Goal: Check status

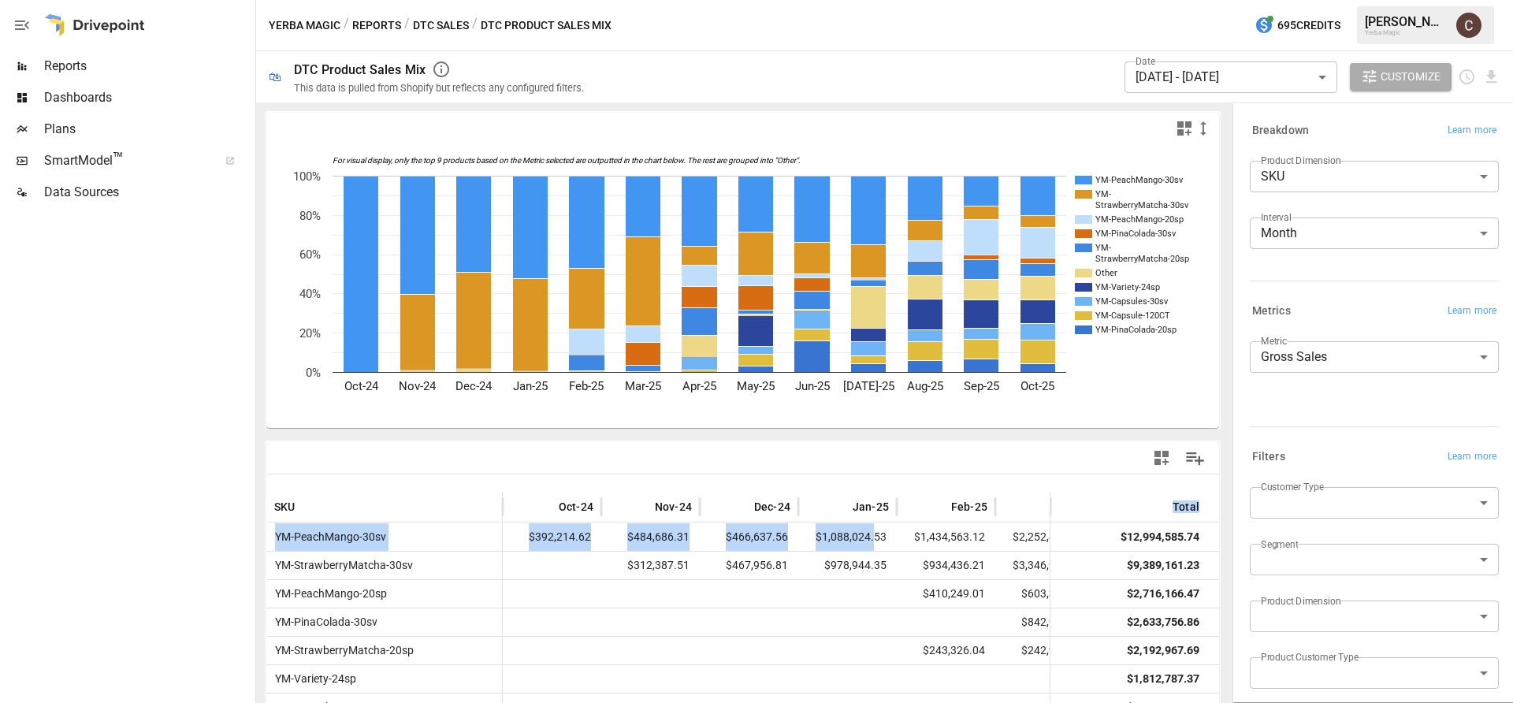
click at [204, 412] on div at bounding box center [126, 455] width 252 height 495
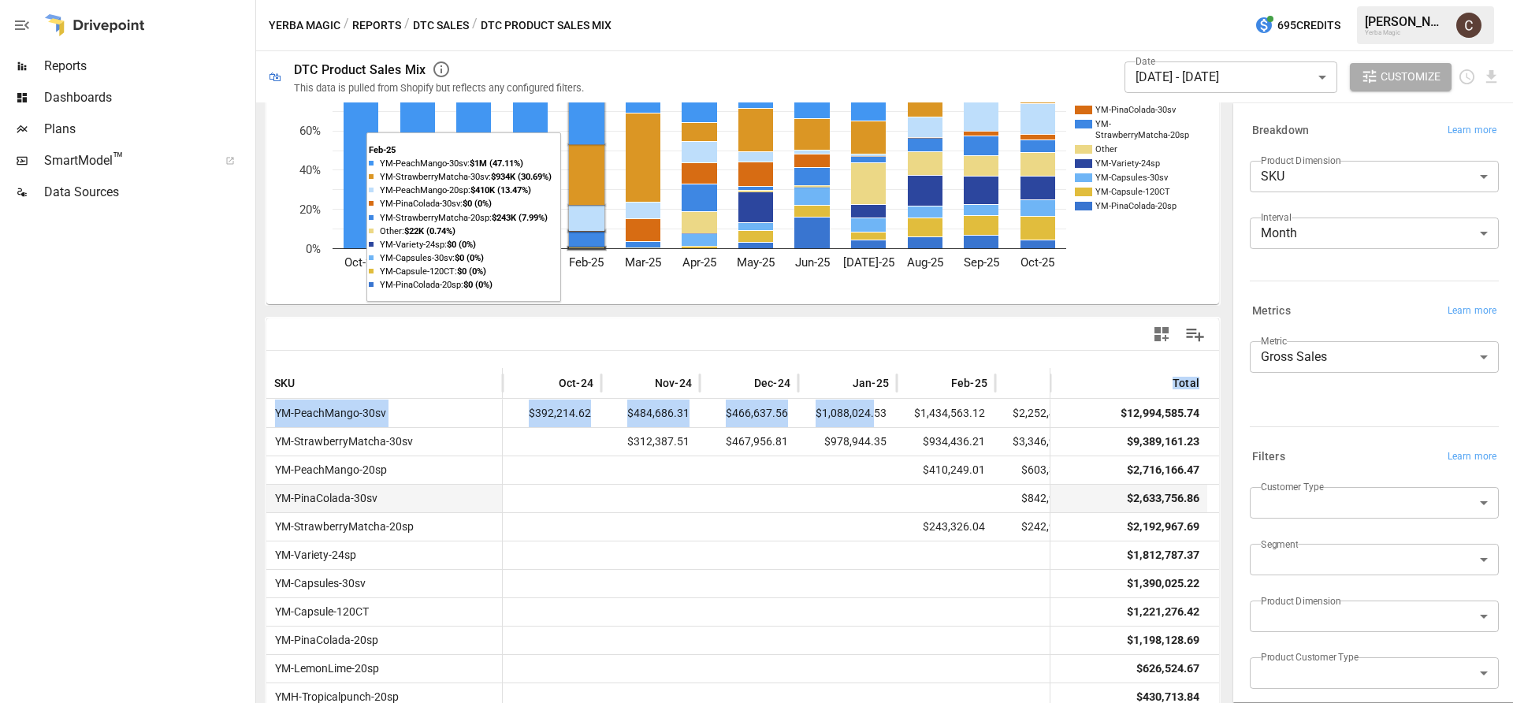
scroll to position [254, 0]
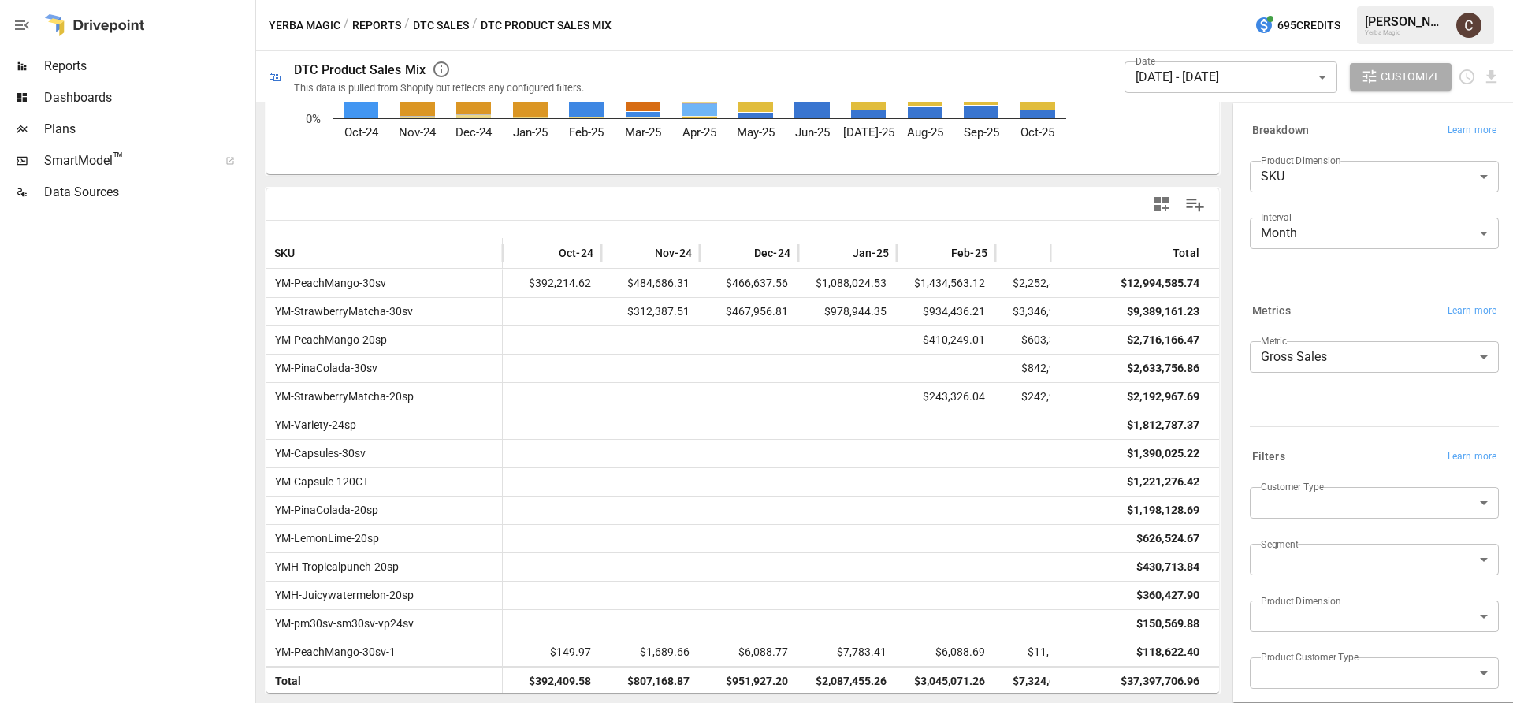
click at [951, 202] on div at bounding box center [978, 204] width 470 height 35
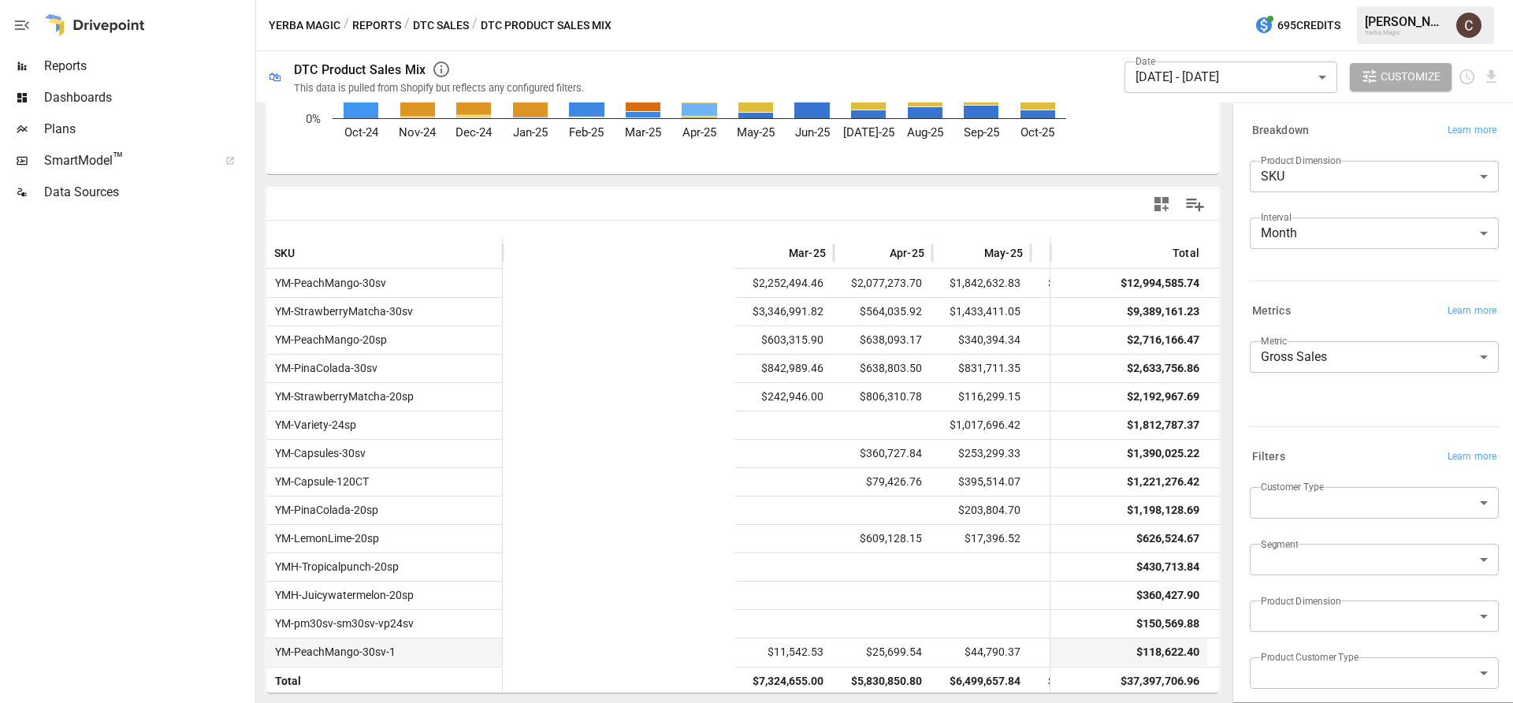
scroll to position [0, 745]
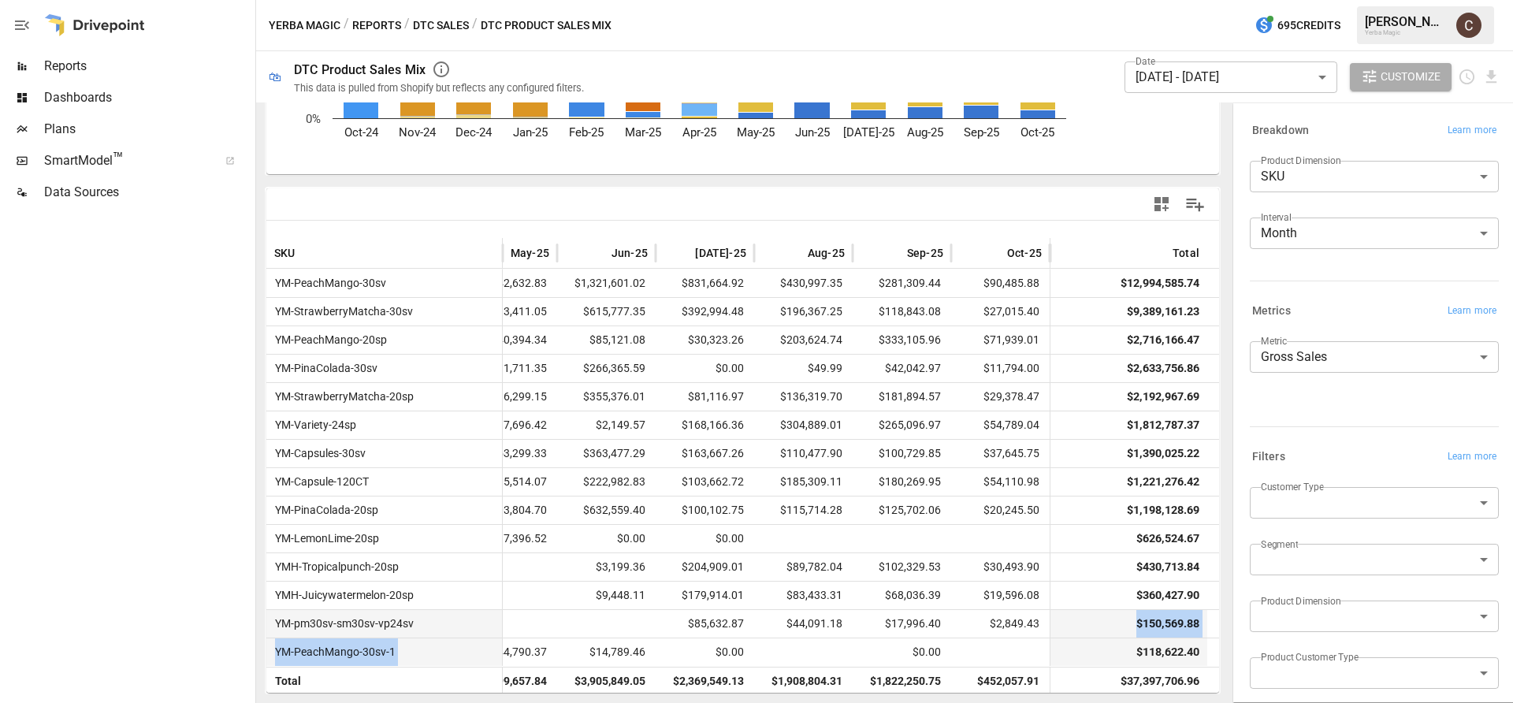
drag, startPoint x: 836, startPoint y: 654, endPoint x: 1083, endPoint y: 615, distance: 250.4
click at [80, 368] on div at bounding box center [126, 455] width 252 height 495
click at [178, 402] on div at bounding box center [126, 455] width 252 height 495
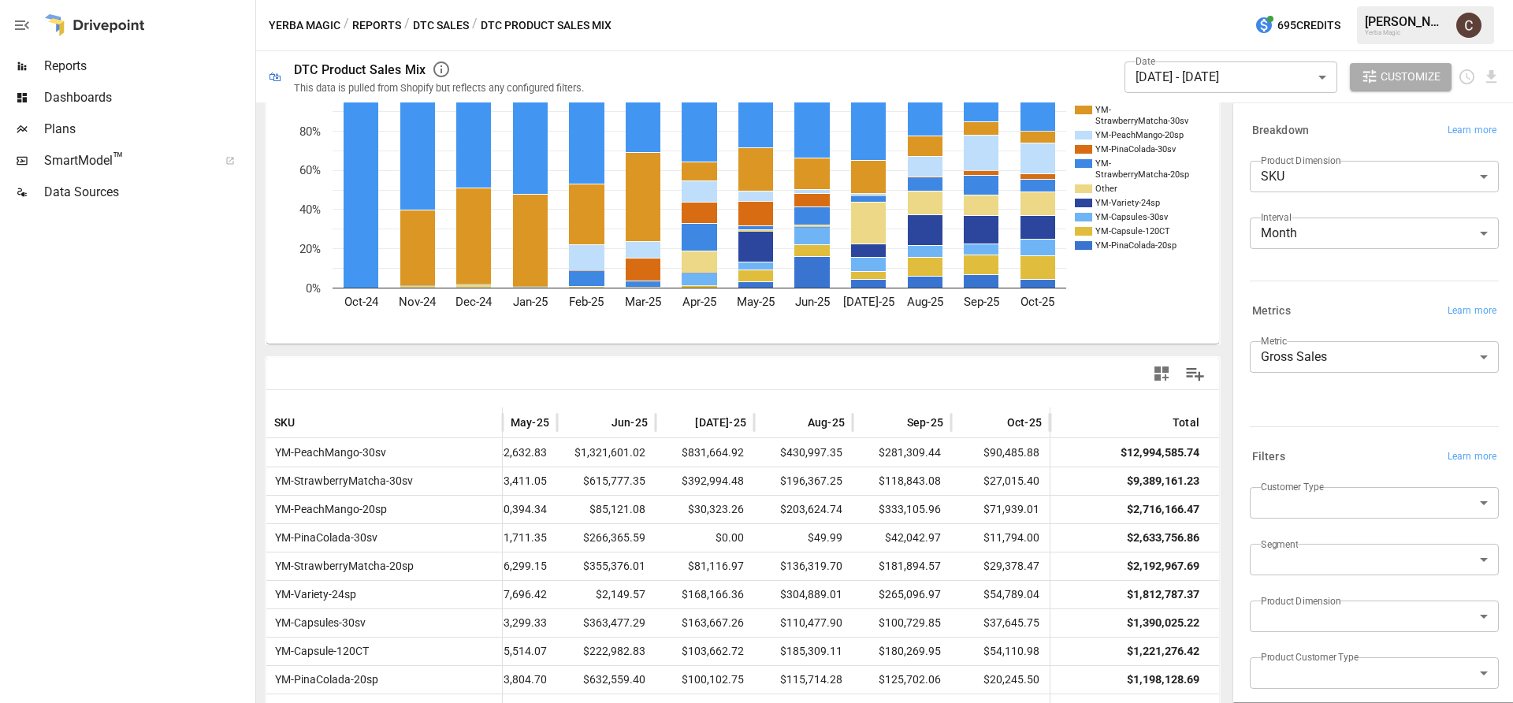
scroll to position [0, 0]
